Goal: Task Accomplishment & Management: Manage account settings

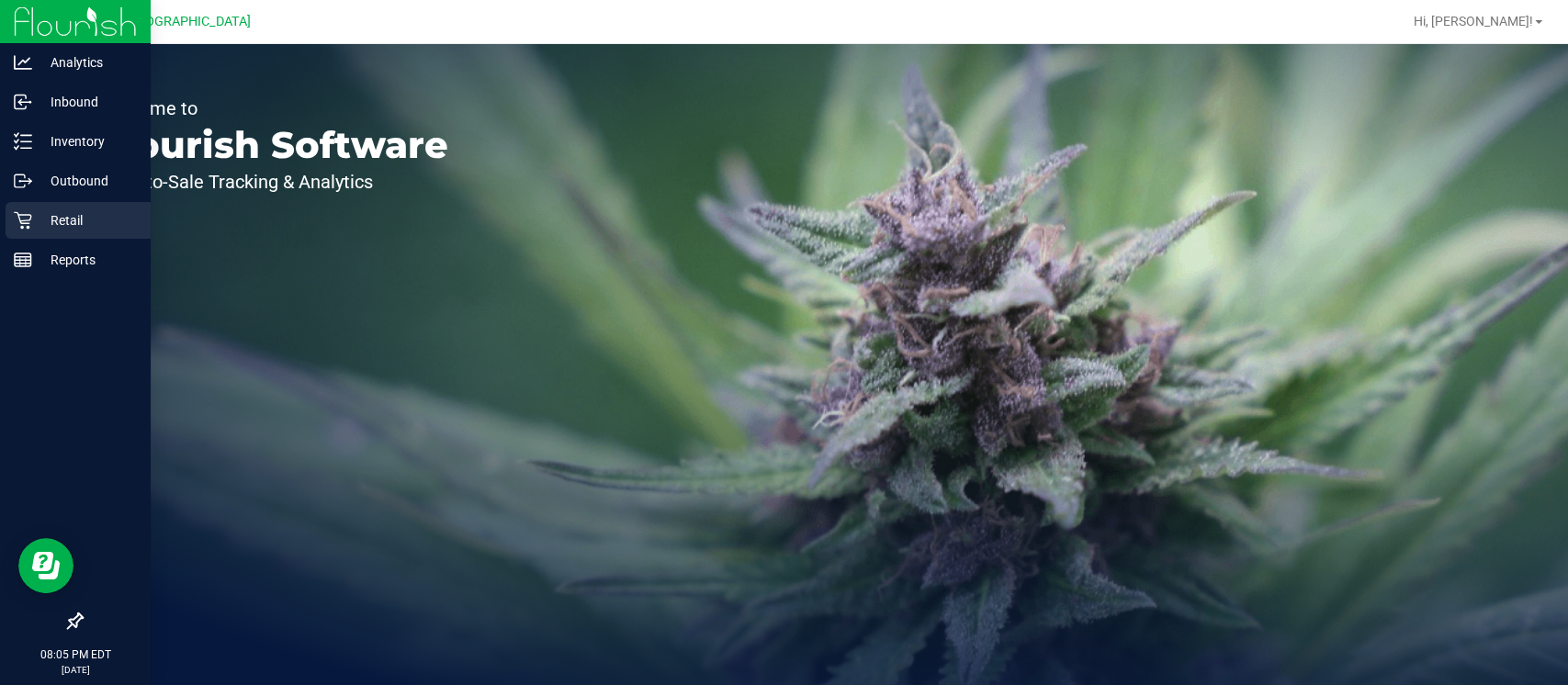
click at [126, 224] on p "Retail" at bounding box center [88, 220] width 111 height 22
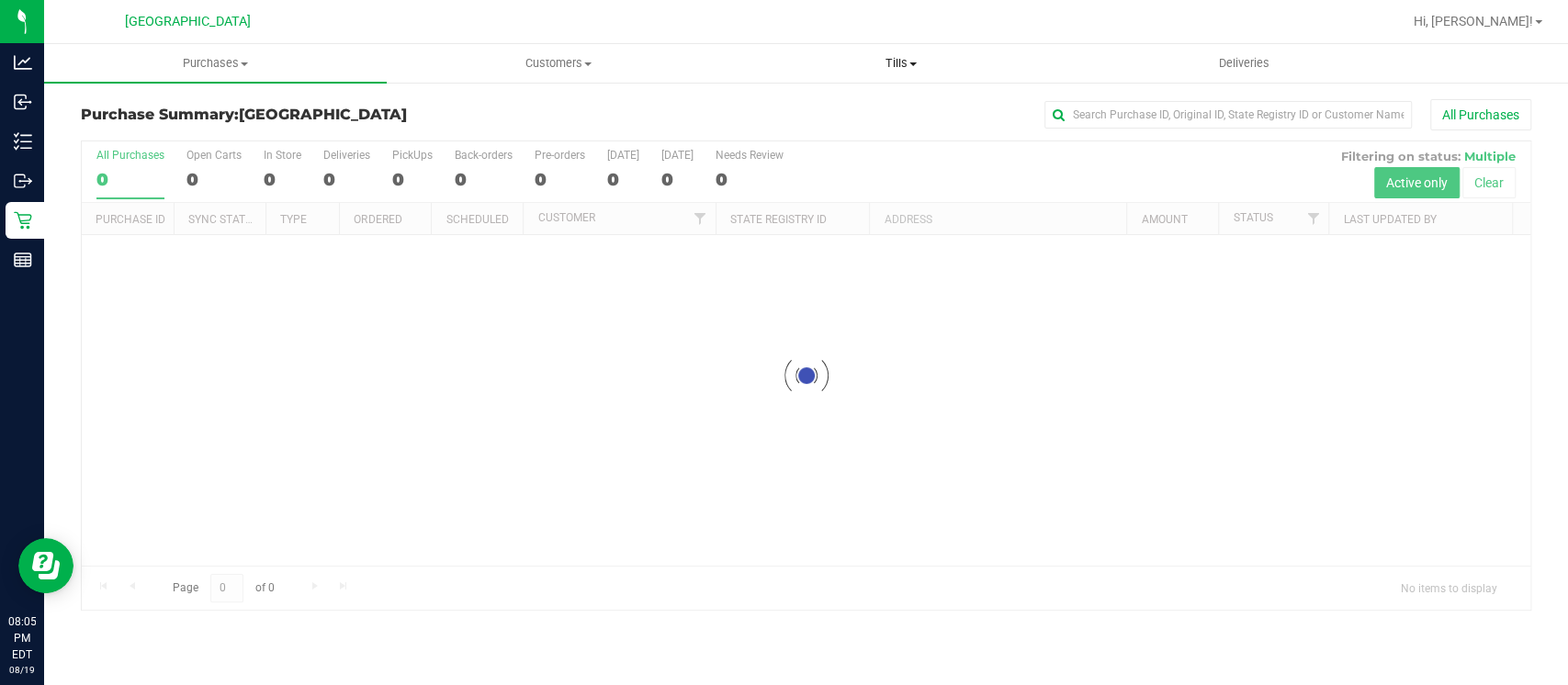
click at [947, 79] on uib-tab-heading "Tills Manage tills Reconcile e-payments" at bounding box center [902, 63] width 341 height 37
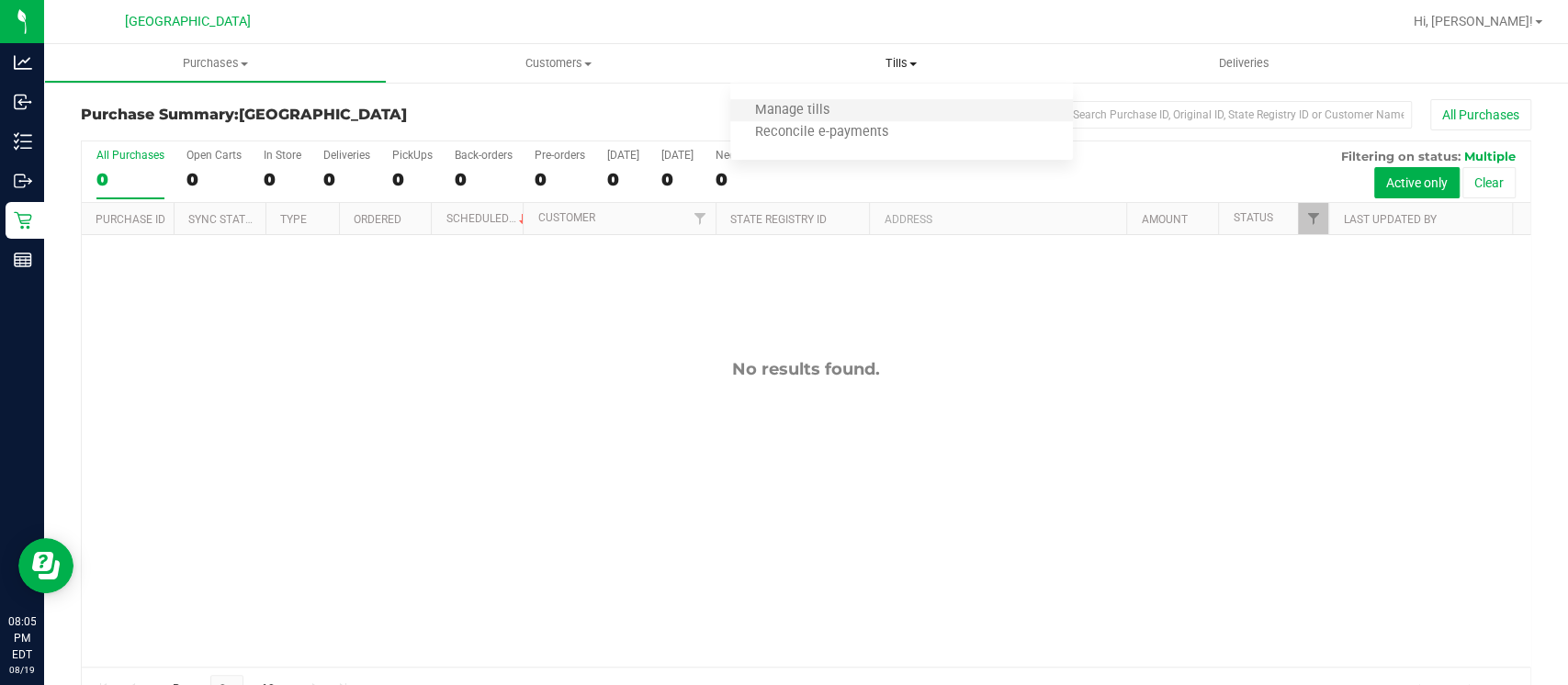
click at [946, 111] on li "Manage tills" at bounding box center [901, 111] width 342 height 22
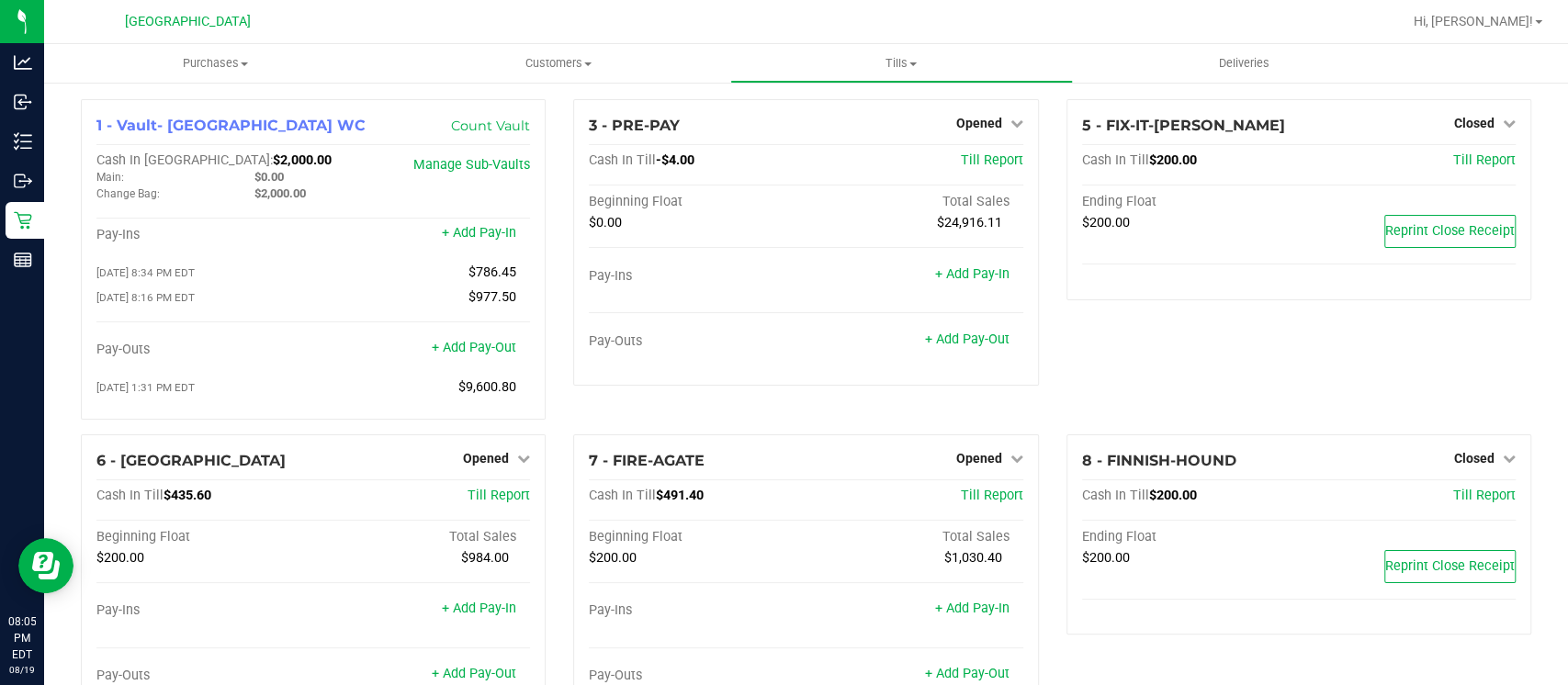
scroll to position [67, 0]
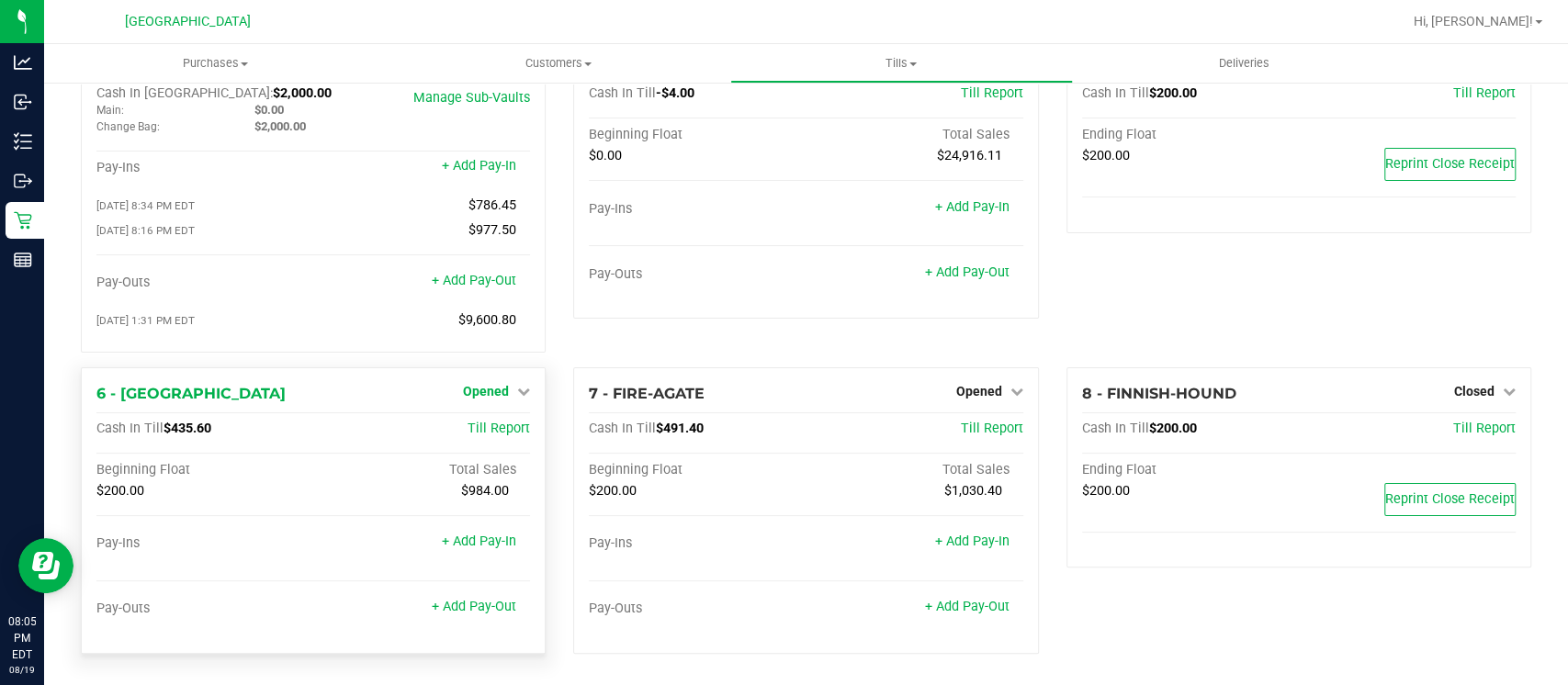
click at [508, 389] on link "Opened" at bounding box center [497, 391] width 67 height 14
click at [515, 425] on div "Close Till" at bounding box center [488, 430] width 136 height 23
click at [487, 425] on link "Close Till" at bounding box center [489, 428] width 50 height 14
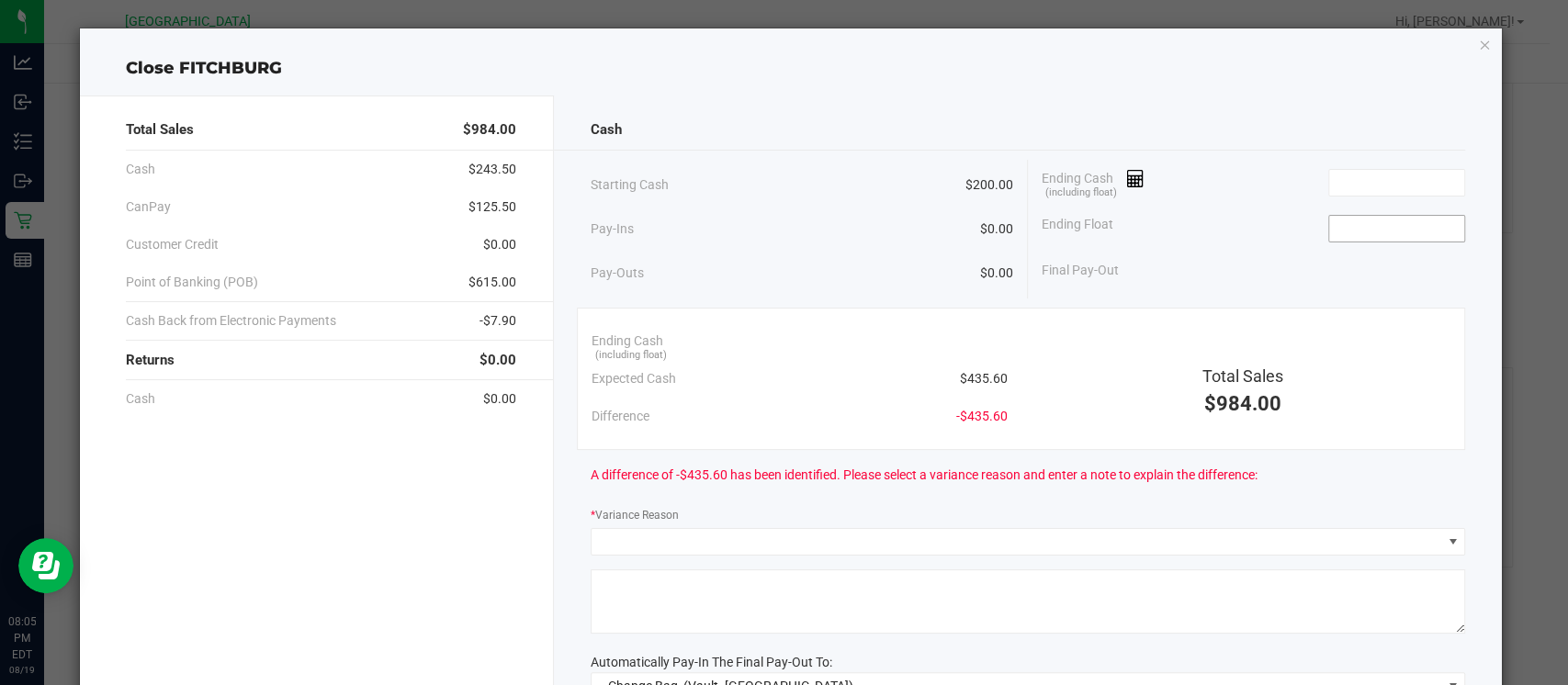
click at [1385, 234] on input at bounding box center [1397, 228] width 135 height 26
type input "$200.00"
click at [1392, 191] on input at bounding box center [1397, 182] width 135 height 26
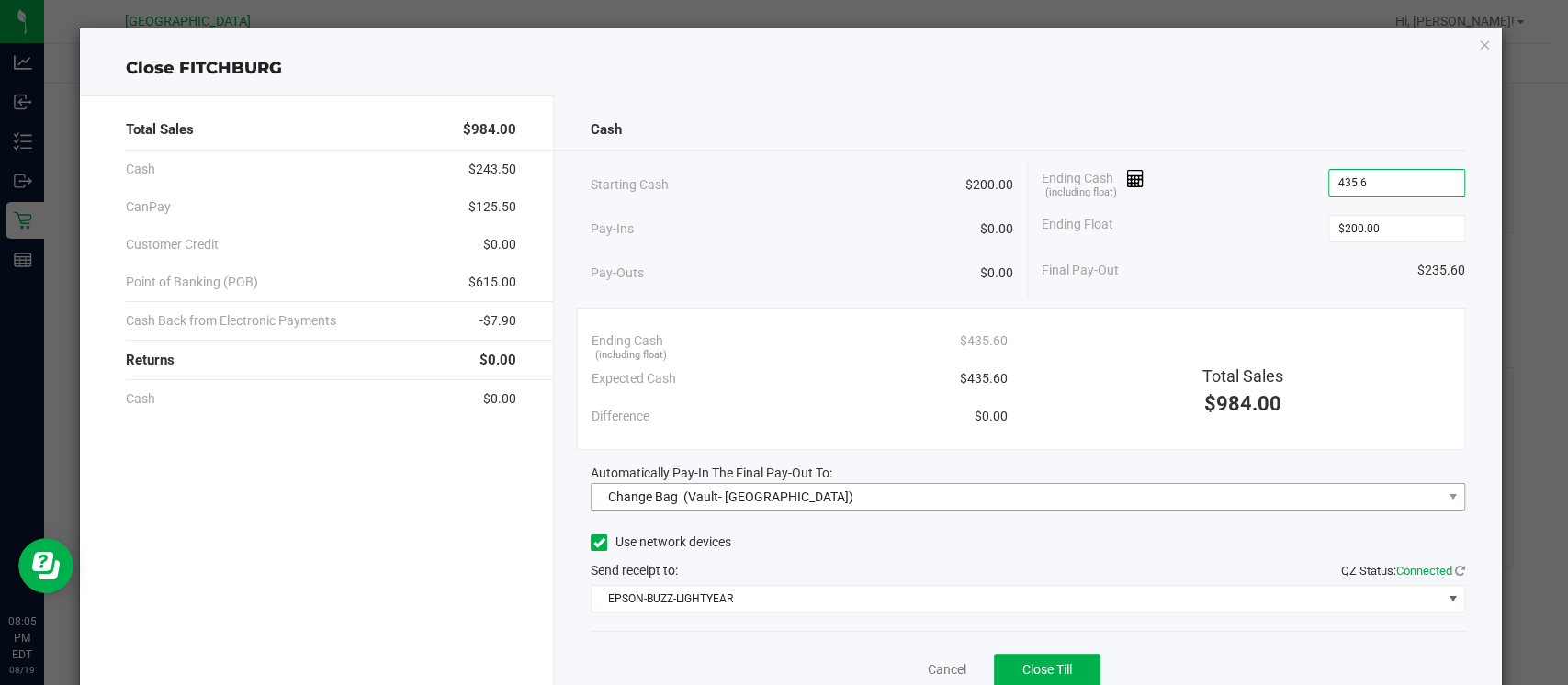
type input "$435.60"
drag, startPoint x: 964, startPoint y: 495, endPoint x: 954, endPoint y: 474, distance: 23.3
click at [954, 474] on div "Automatically Pay-In The Final Pay-Out To:" at bounding box center [1028, 473] width 875 height 19
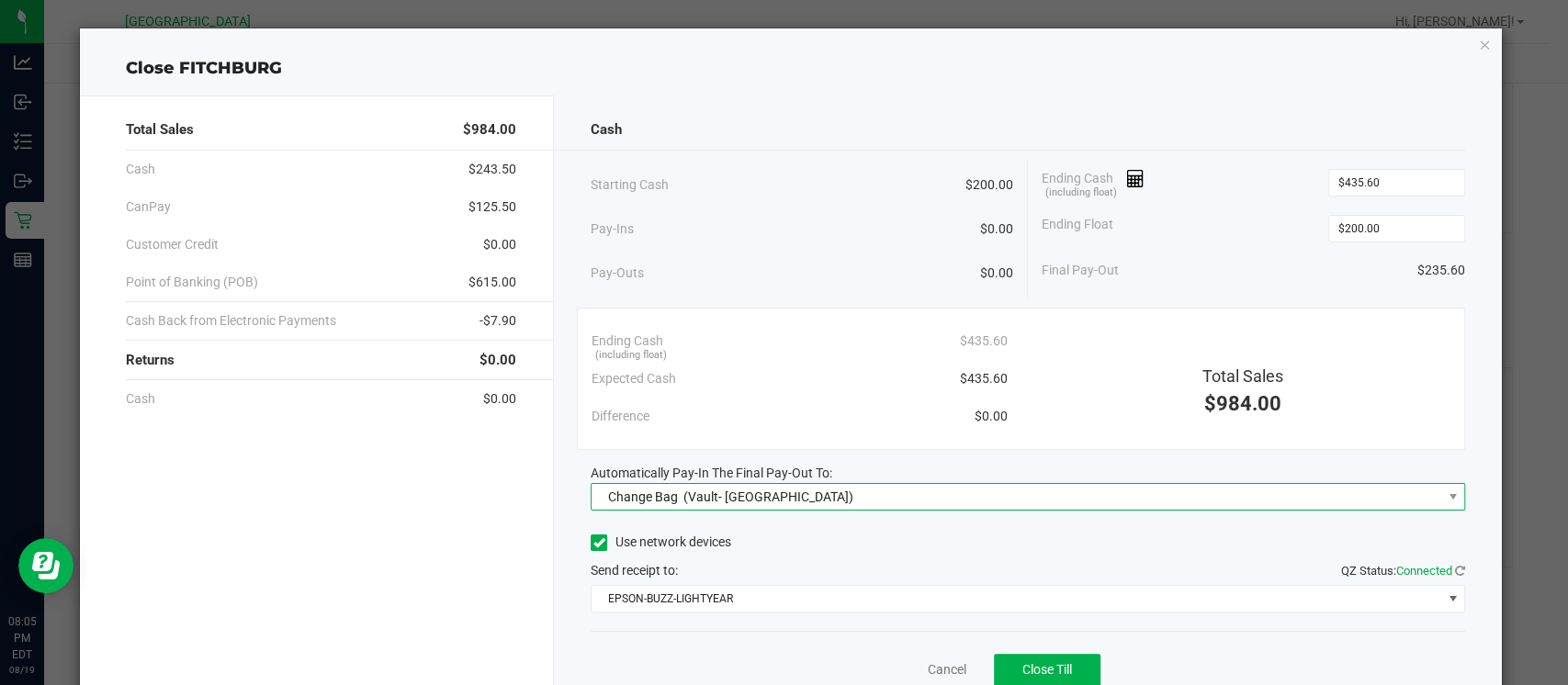
click at [960, 497] on span "Change Bag (Vault- [GEOGRAPHIC_DATA] WC)" at bounding box center [1016, 496] width 849 height 26
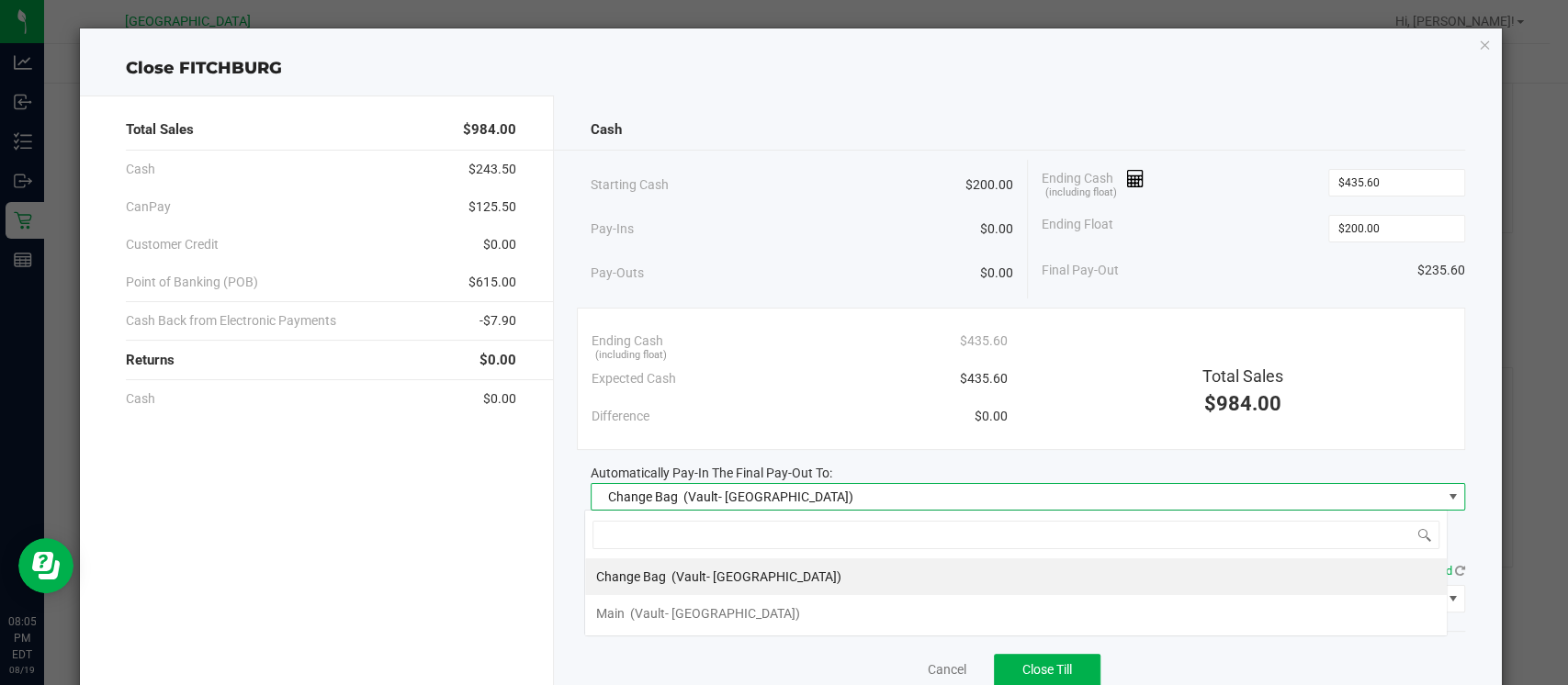
scroll to position [27, 863]
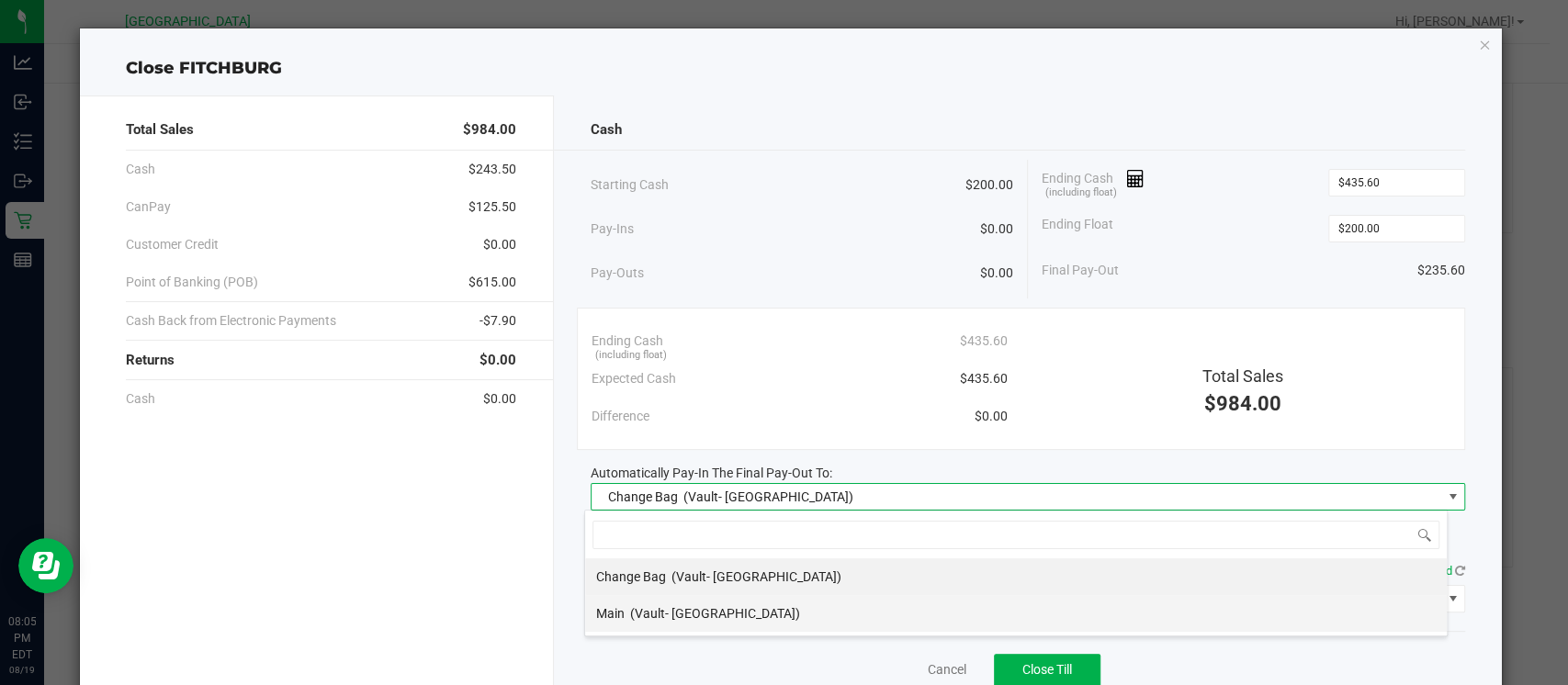
click at [868, 620] on li "Main (Vault- [GEOGRAPHIC_DATA])" at bounding box center [1016, 614] width 862 height 37
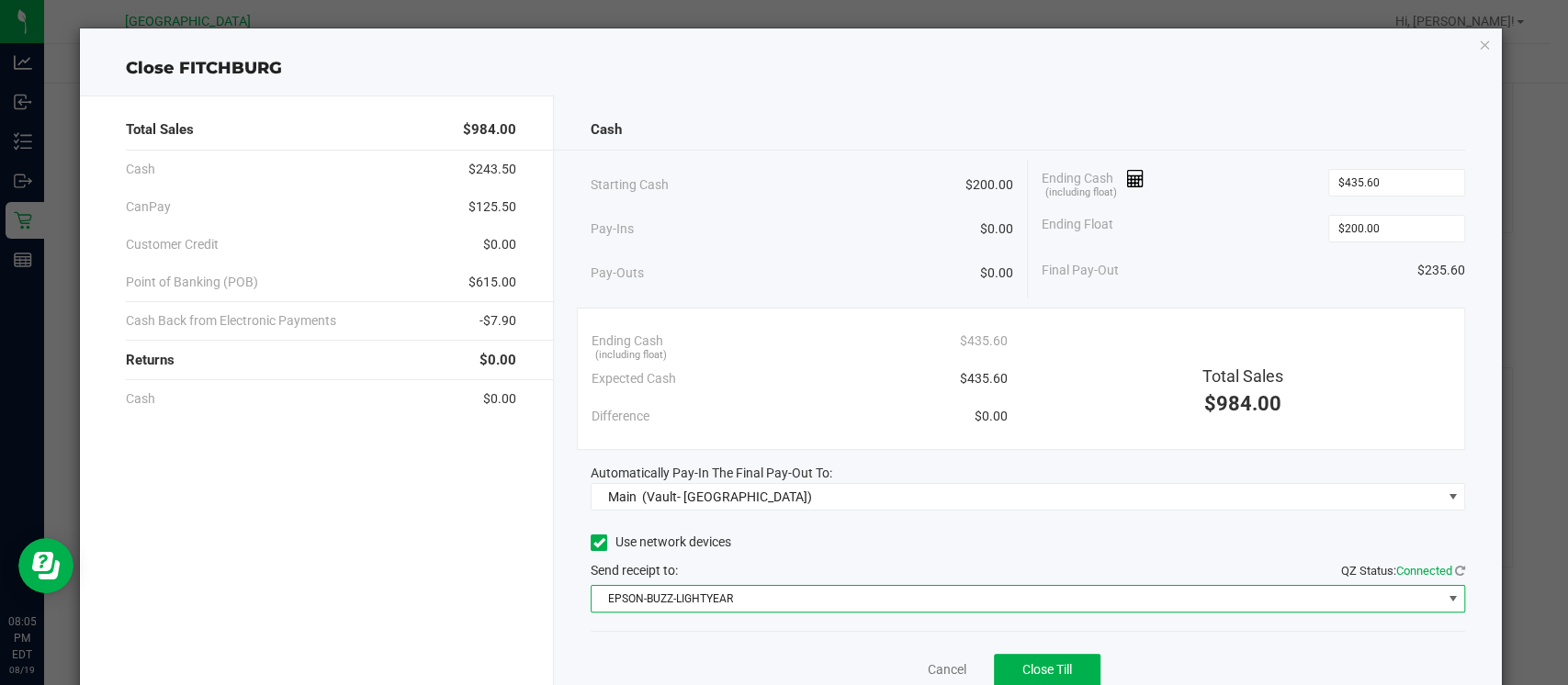
click at [840, 599] on span "EPSON-BUZZ-LIGHTYEAR" at bounding box center [1016, 598] width 849 height 26
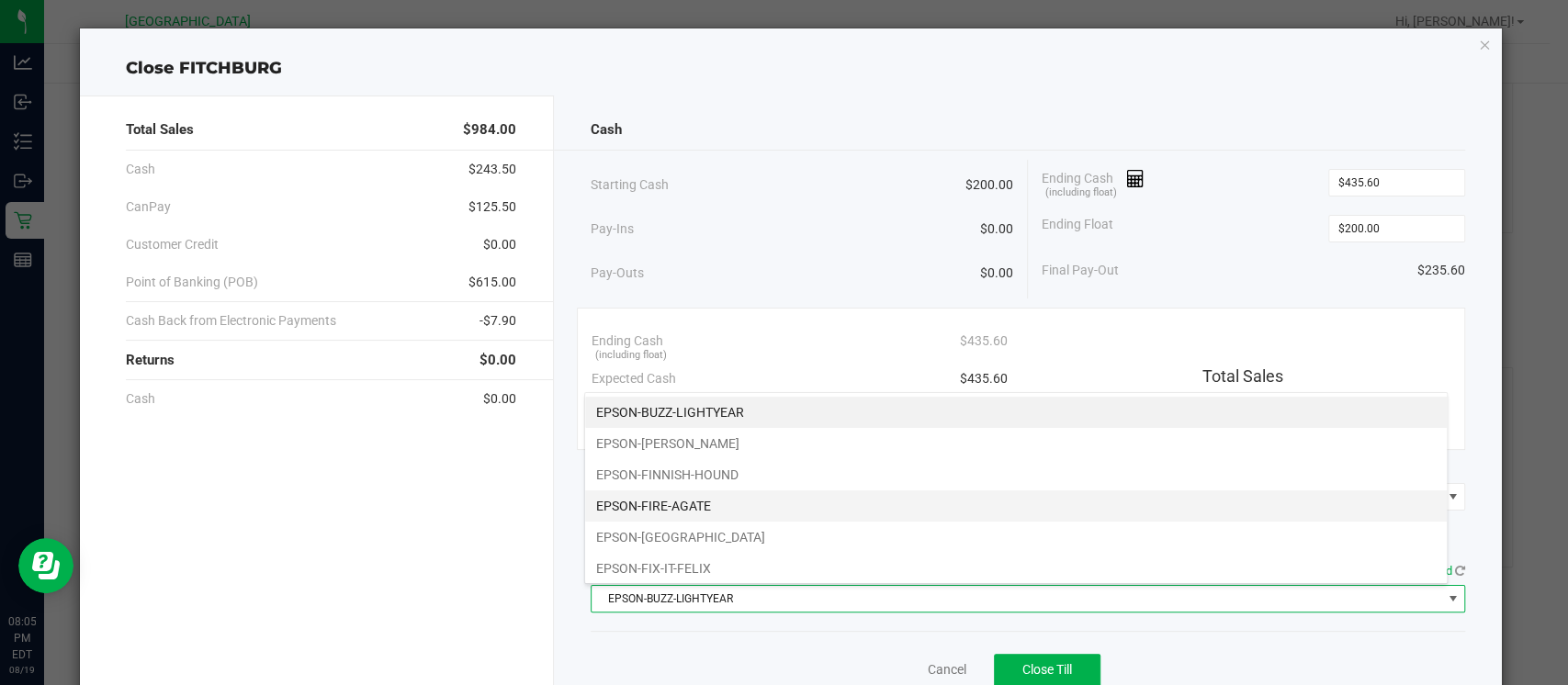
scroll to position [189, 0]
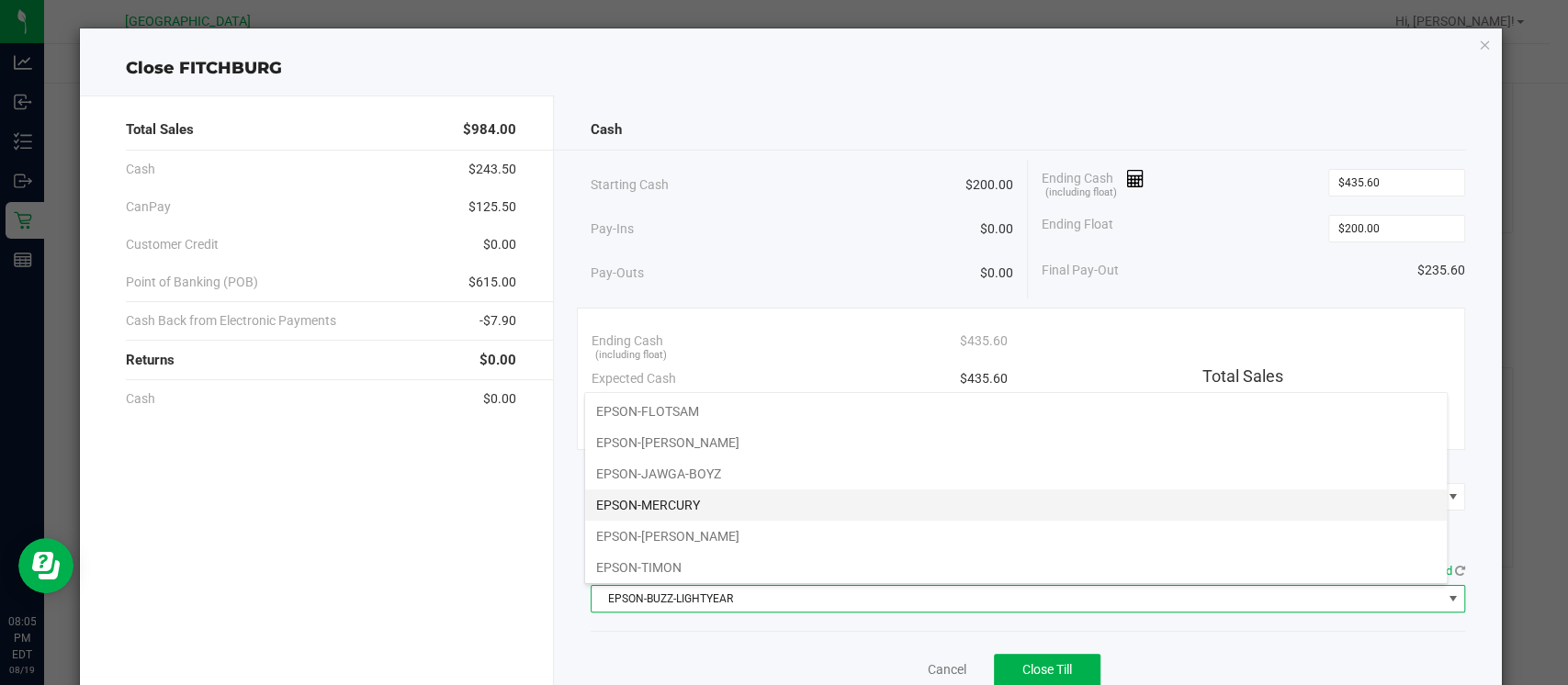
click at [810, 499] on li "EPSON-MERCURY" at bounding box center [1016, 505] width 862 height 31
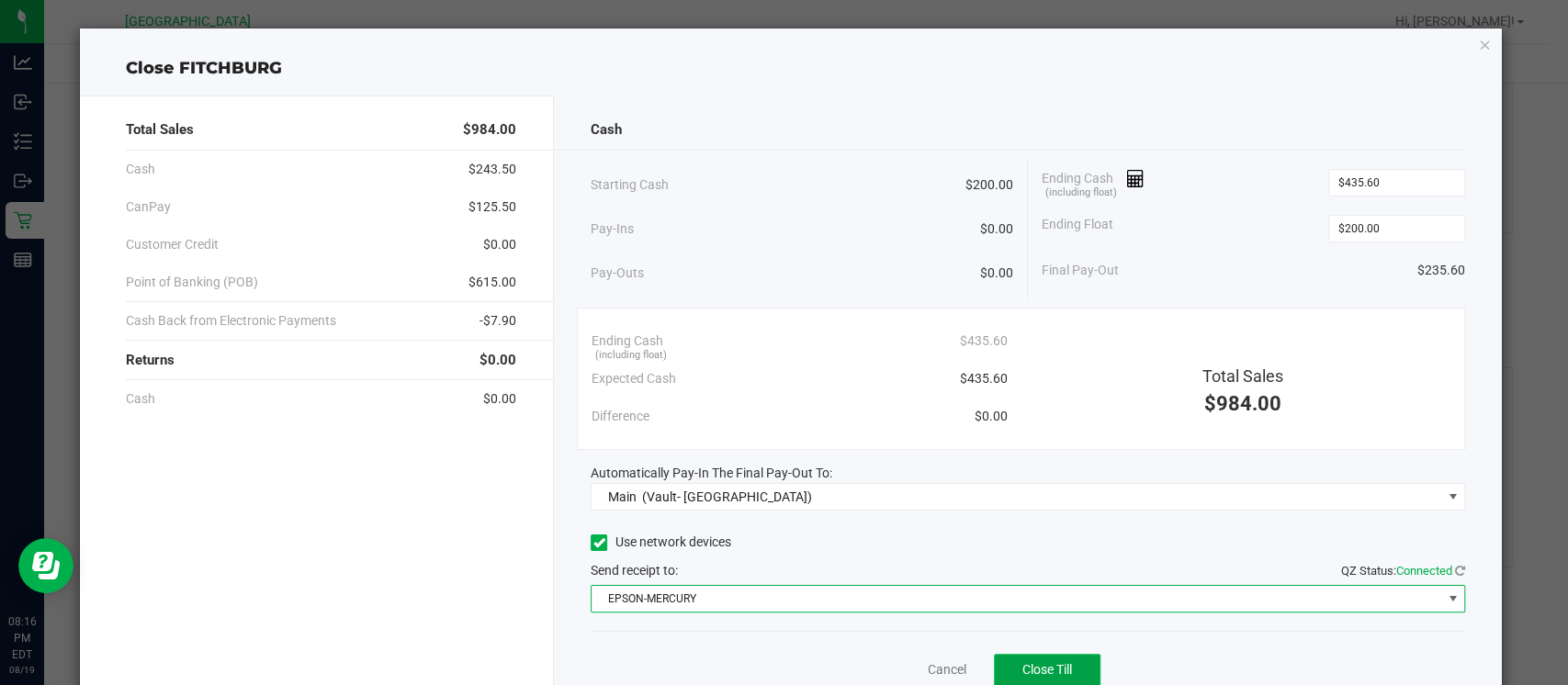
click at [1063, 660] on button "Close Till" at bounding box center [1048, 670] width 107 height 33
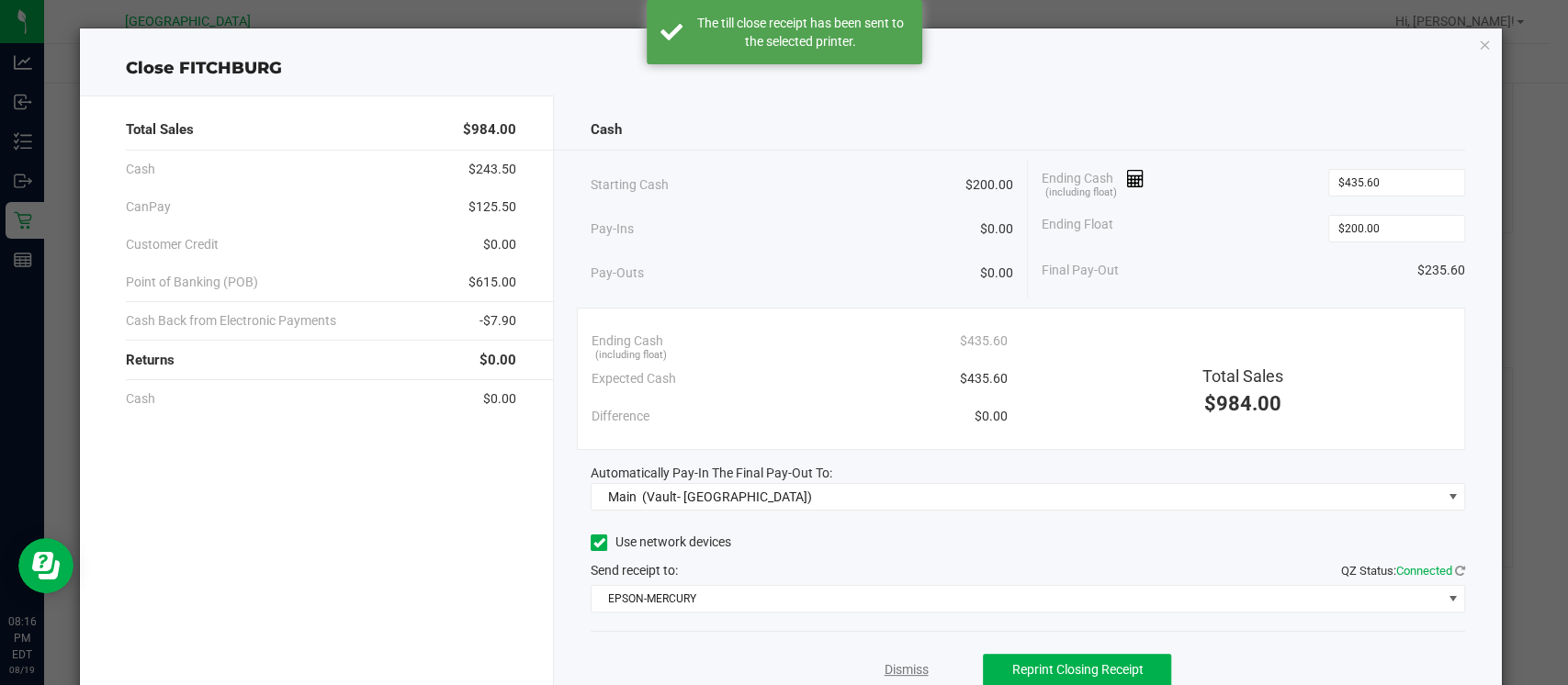
click at [888, 663] on link "Dismiss" at bounding box center [906, 670] width 44 height 19
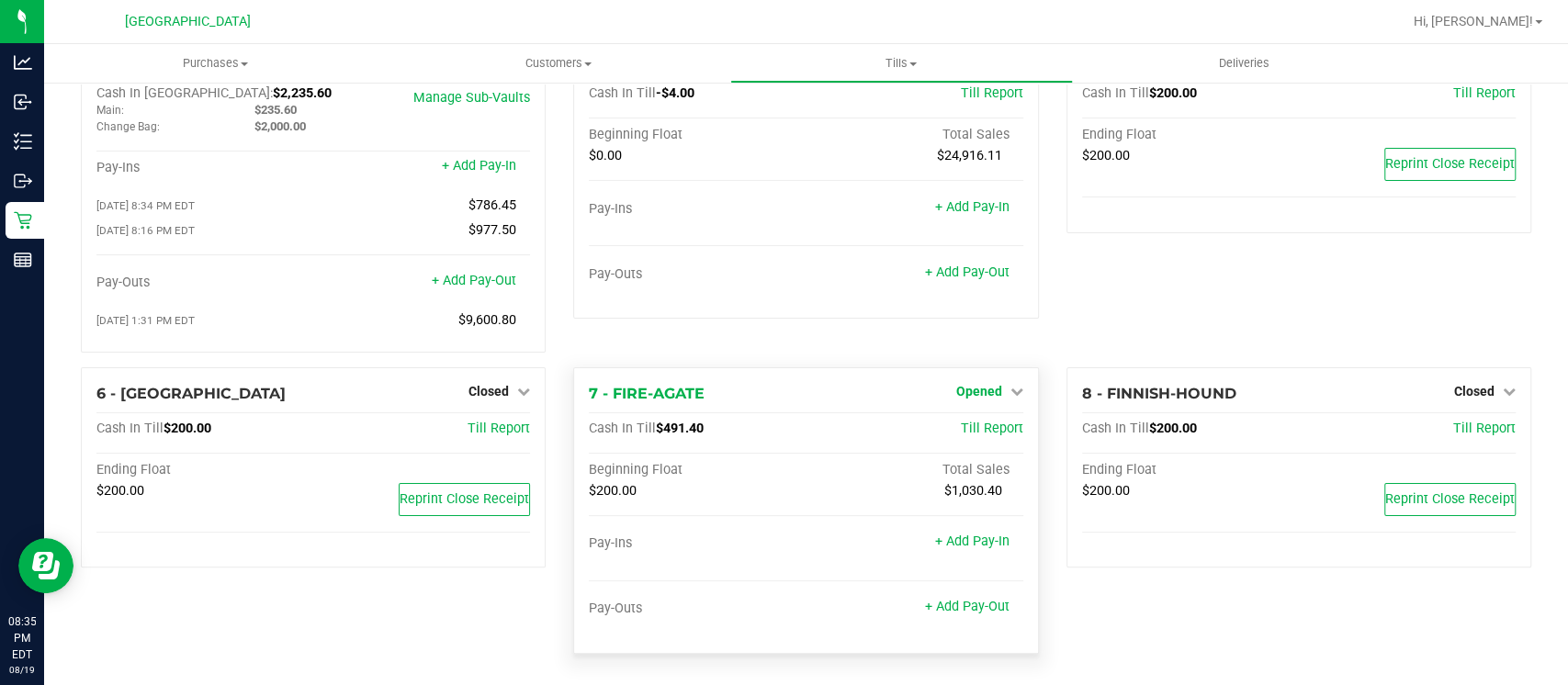
click at [1010, 394] on icon at bounding box center [1016, 391] width 12 height 12
click at [991, 428] on link "Close Till" at bounding box center [981, 428] width 50 height 14
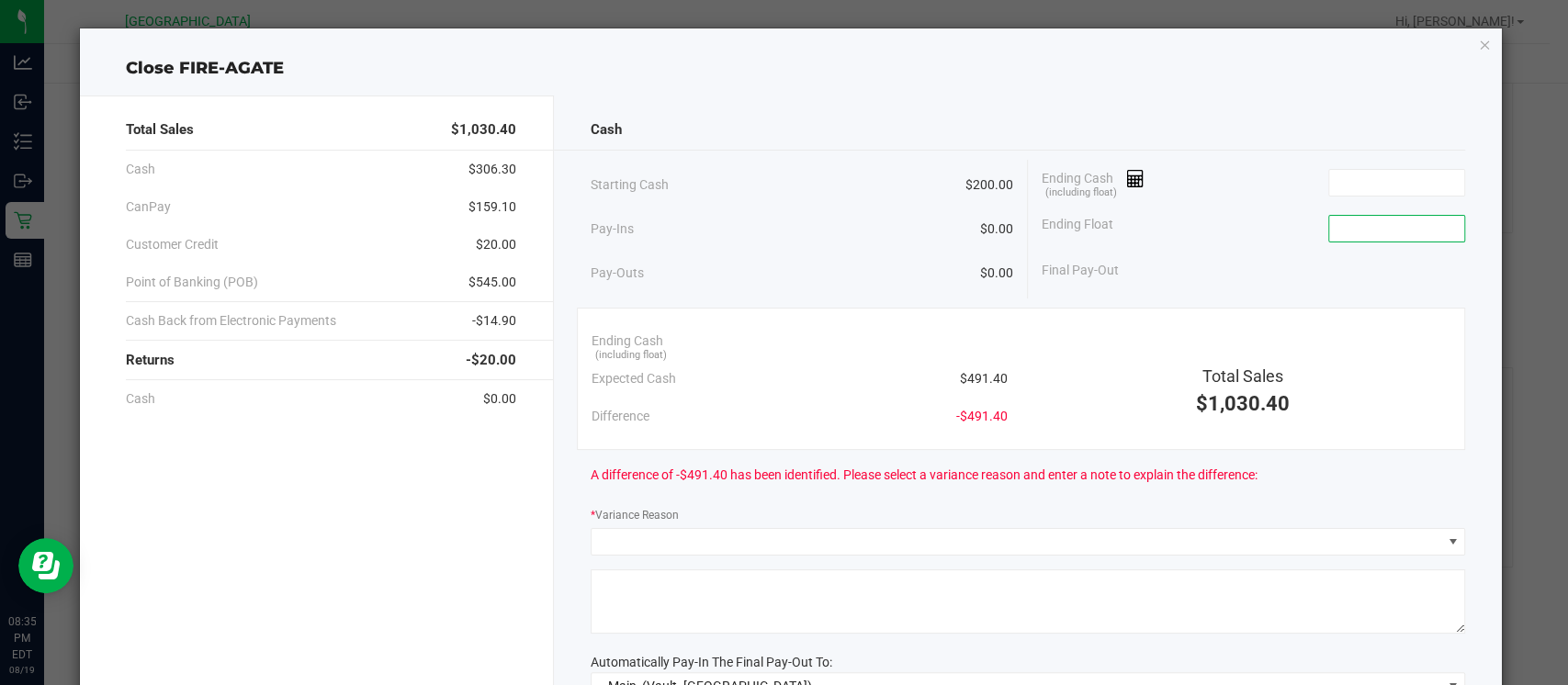
click at [1384, 235] on input at bounding box center [1397, 228] width 135 height 26
type input "$200.00"
click at [1369, 183] on input at bounding box center [1397, 182] width 135 height 26
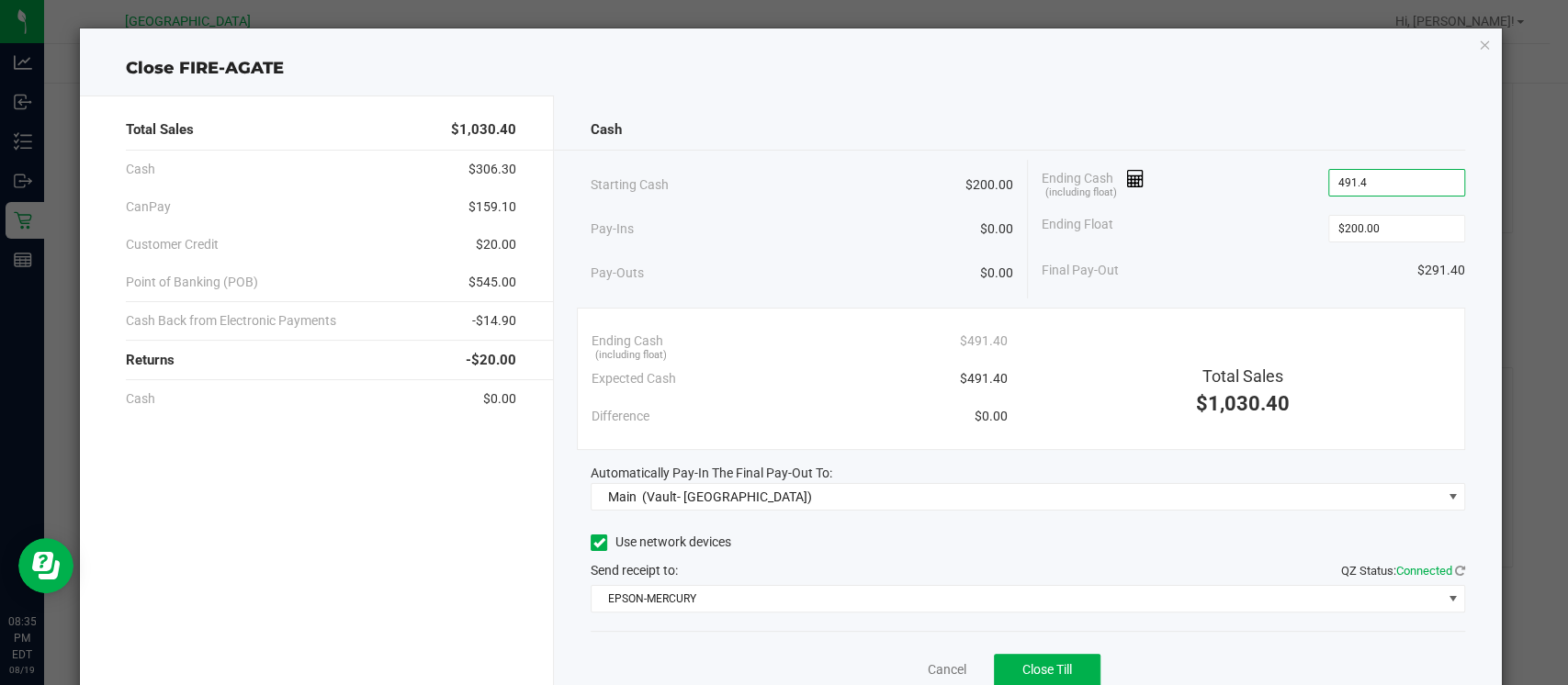
type input "$491.40"
click at [1255, 202] on div "Ending Cash (including float) $491.40" at bounding box center [1253, 183] width 423 height 46
click at [1043, 657] on button "Close Till" at bounding box center [1048, 670] width 107 height 33
click at [904, 672] on link "Dismiss" at bounding box center [906, 670] width 44 height 19
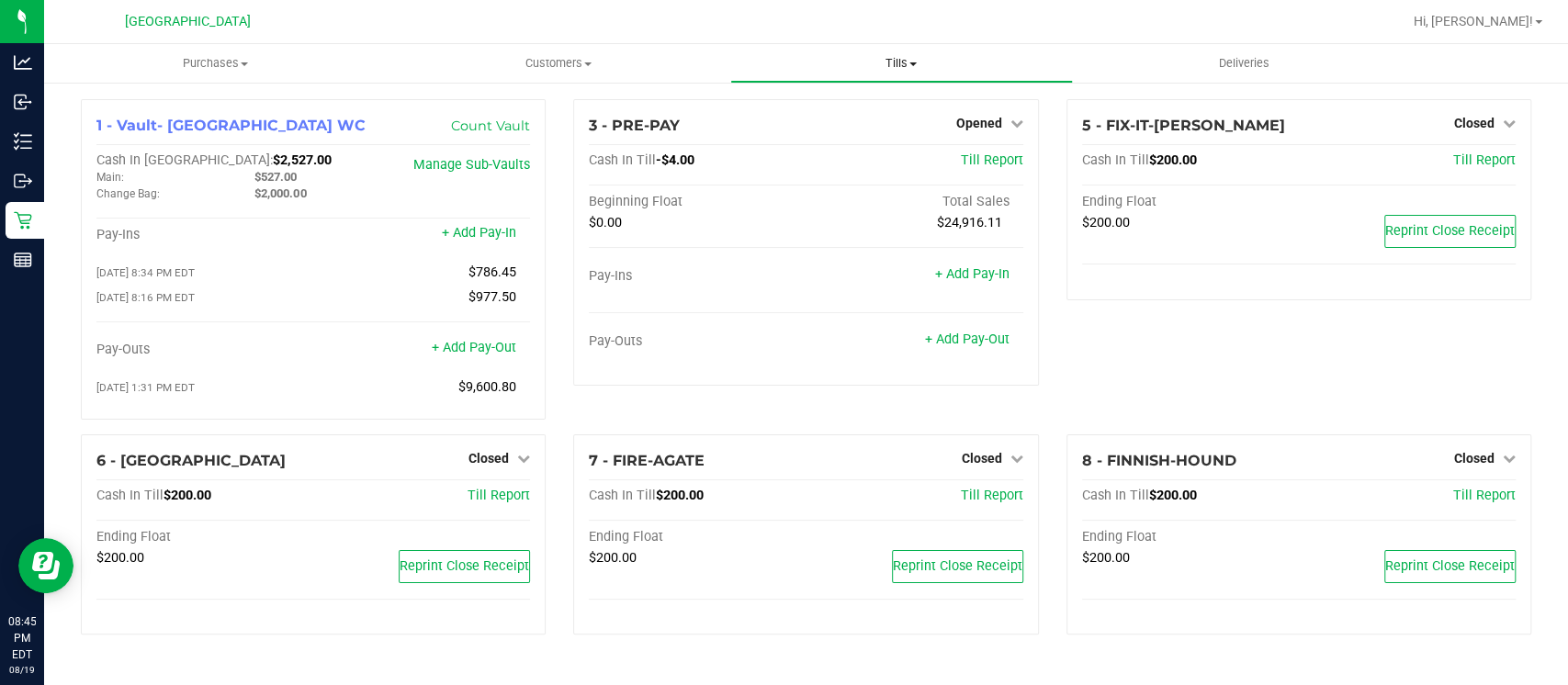
click at [911, 53] on uib-tab-heading "Tills Manage tills Reconcile e-payments" at bounding box center [902, 63] width 341 height 37
click at [922, 133] on li "Reconcile e-payments" at bounding box center [901, 132] width 342 height 22
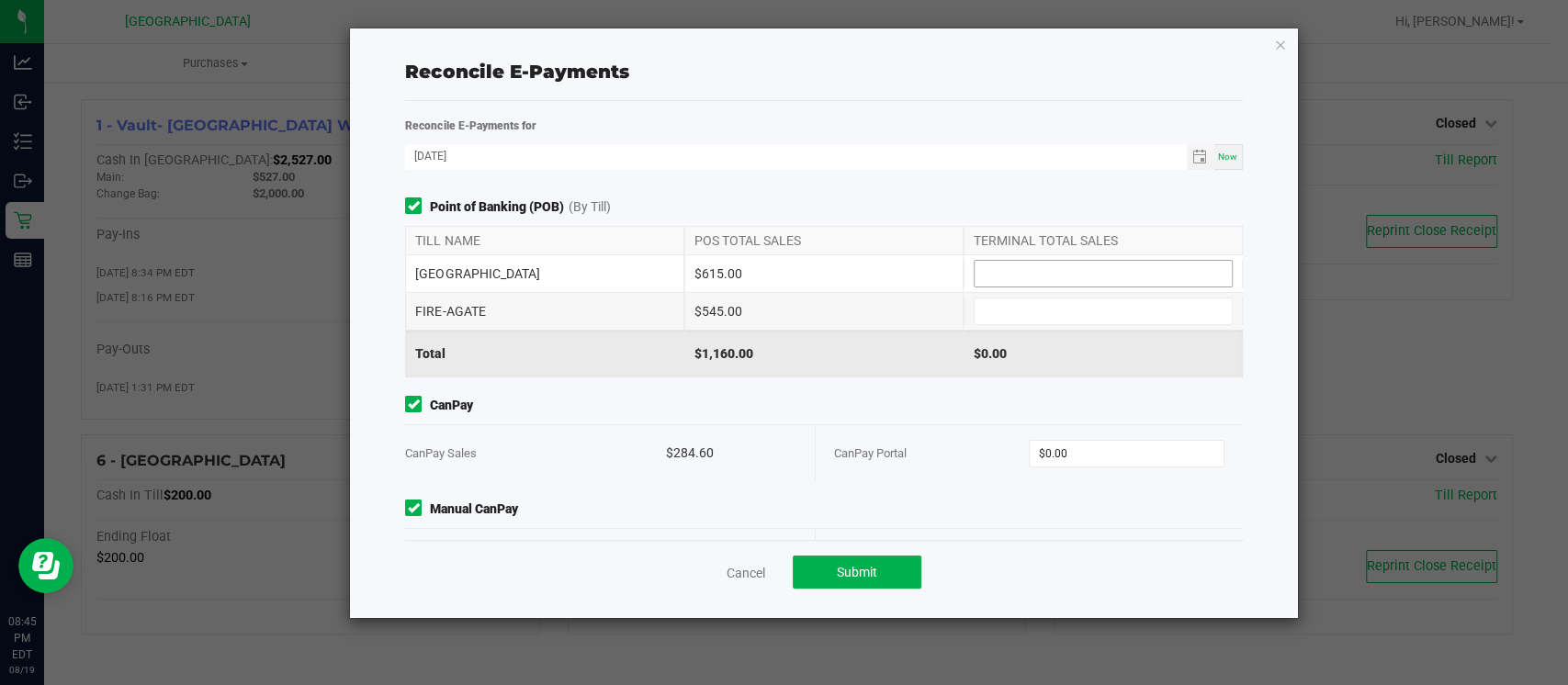
click at [1068, 275] on input at bounding box center [1104, 273] width 257 height 26
type input "$615.00"
click at [1064, 312] on input at bounding box center [1104, 311] width 257 height 26
type input "$545.00"
click at [1098, 468] on div "CanPay Portal $0.00" at bounding box center [1029, 453] width 391 height 56
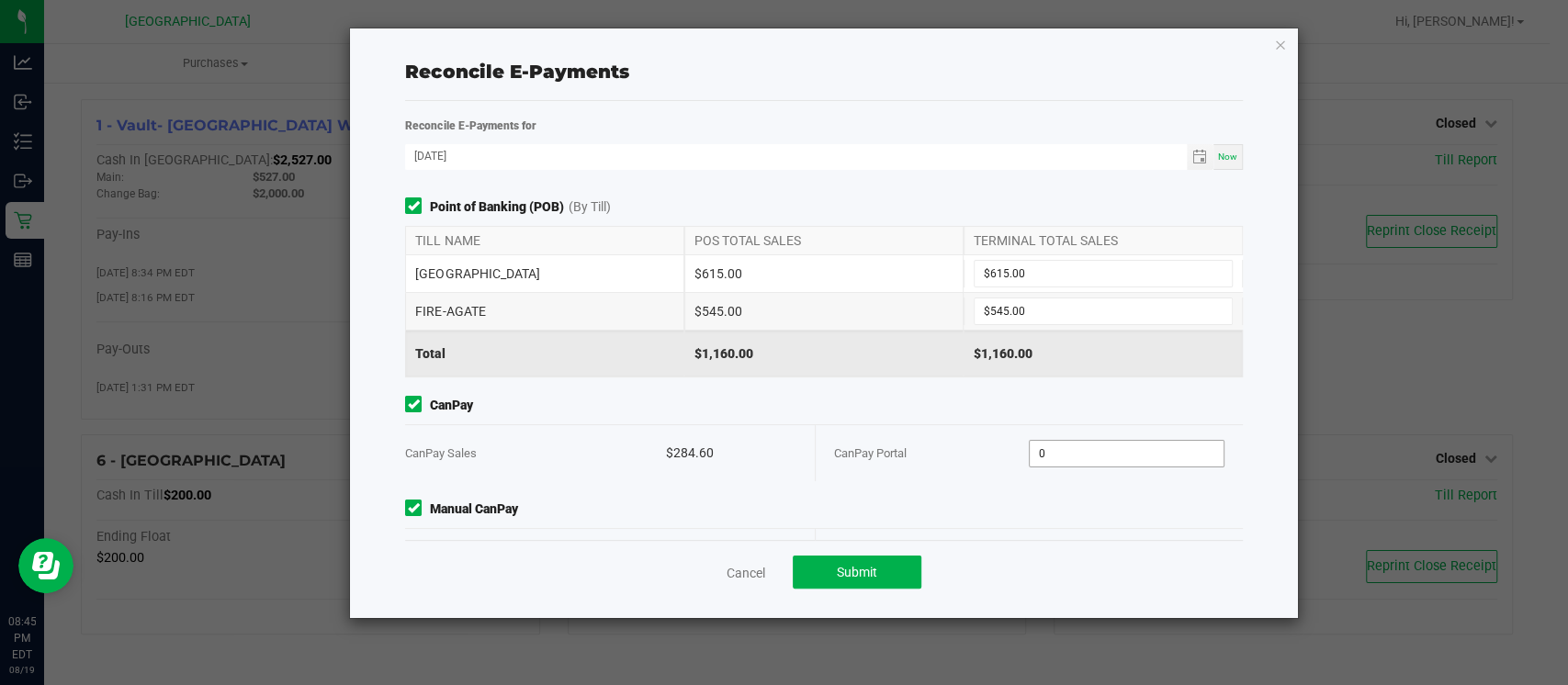
click at [1100, 453] on input "0" at bounding box center [1126, 453] width 193 height 26
type input "$284.60"
click at [929, 444] on div "CanPay Portal" at bounding box center [931, 453] width 195 height 56
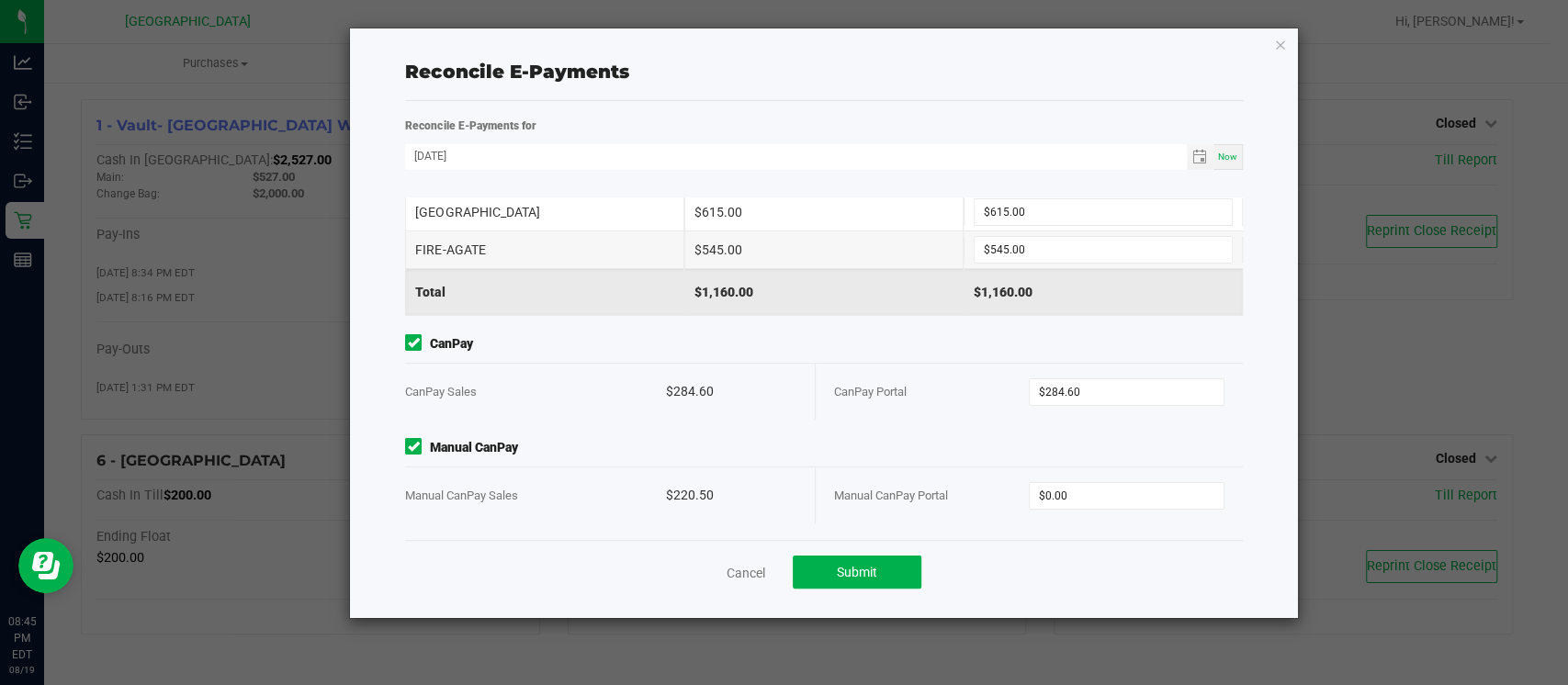
scroll to position [60, 0]
click at [1058, 485] on input "0" at bounding box center [1126, 497] width 193 height 26
type input "$220.50"
click at [1003, 444] on span "Manual CanPay" at bounding box center [824, 450] width 837 height 19
click at [854, 574] on span "Submit" at bounding box center [857, 572] width 40 height 14
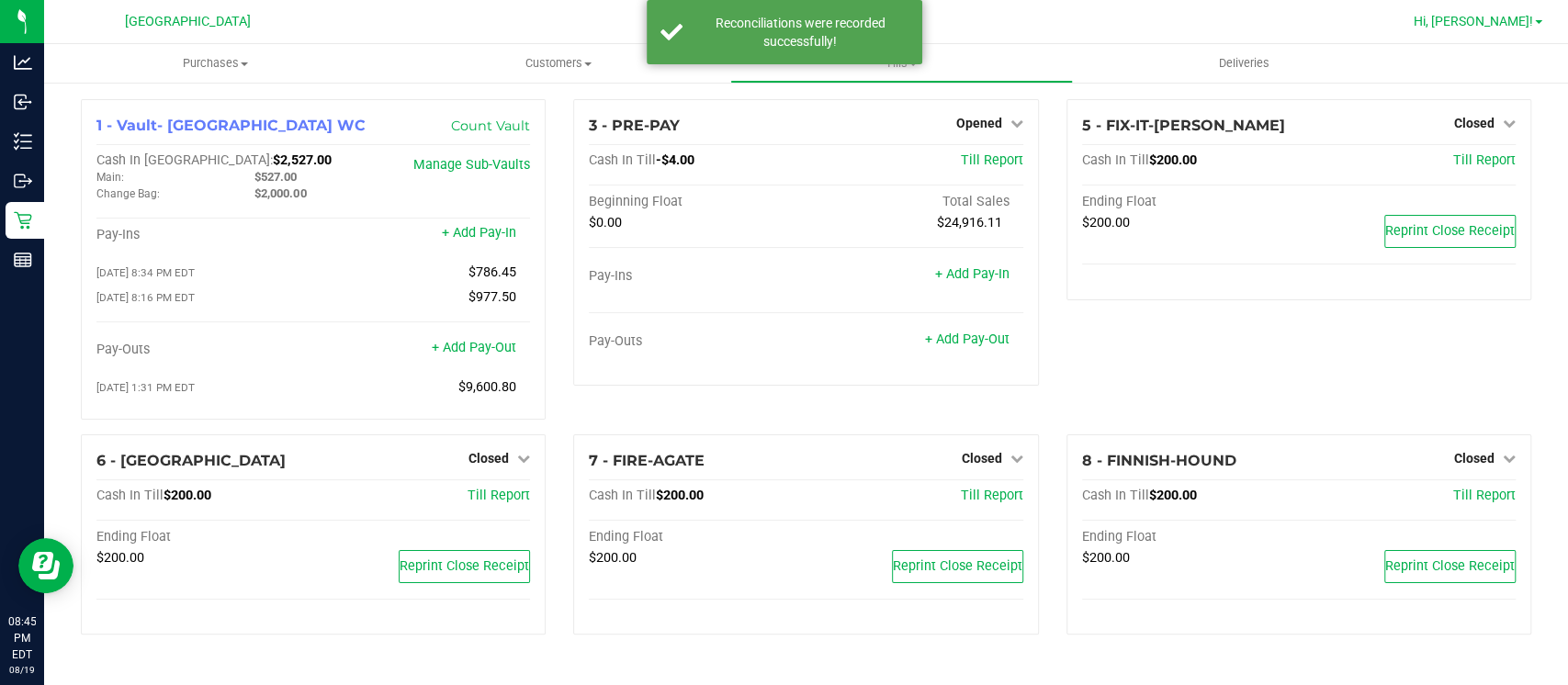
click at [1500, 26] on span "Hi, [PERSON_NAME]!" at bounding box center [1473, 20] width 119 height 14
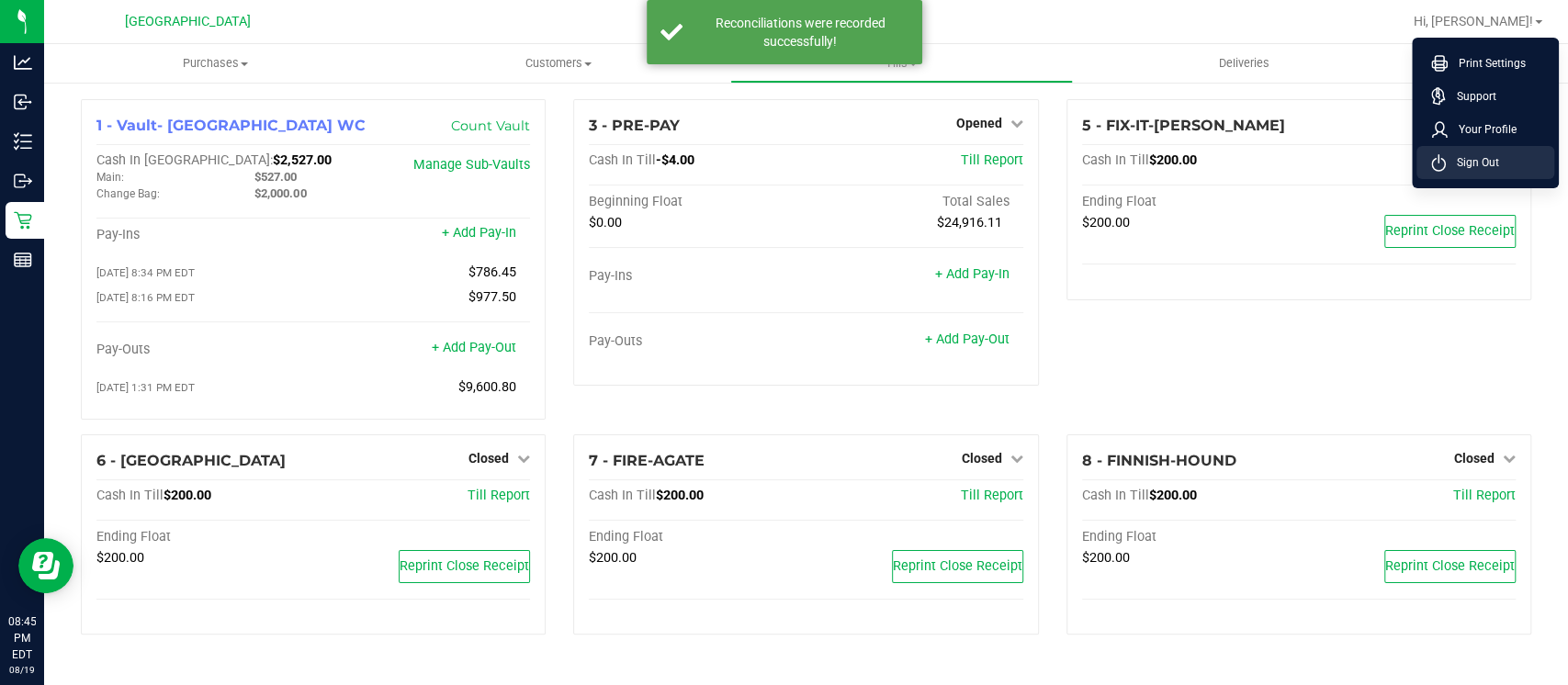
click at [1499, 168] on li "Sign Out" at bounding box center [1485, 162] width 138 height 33
